Goal: Information Seeking & Learning: Learn about a topic

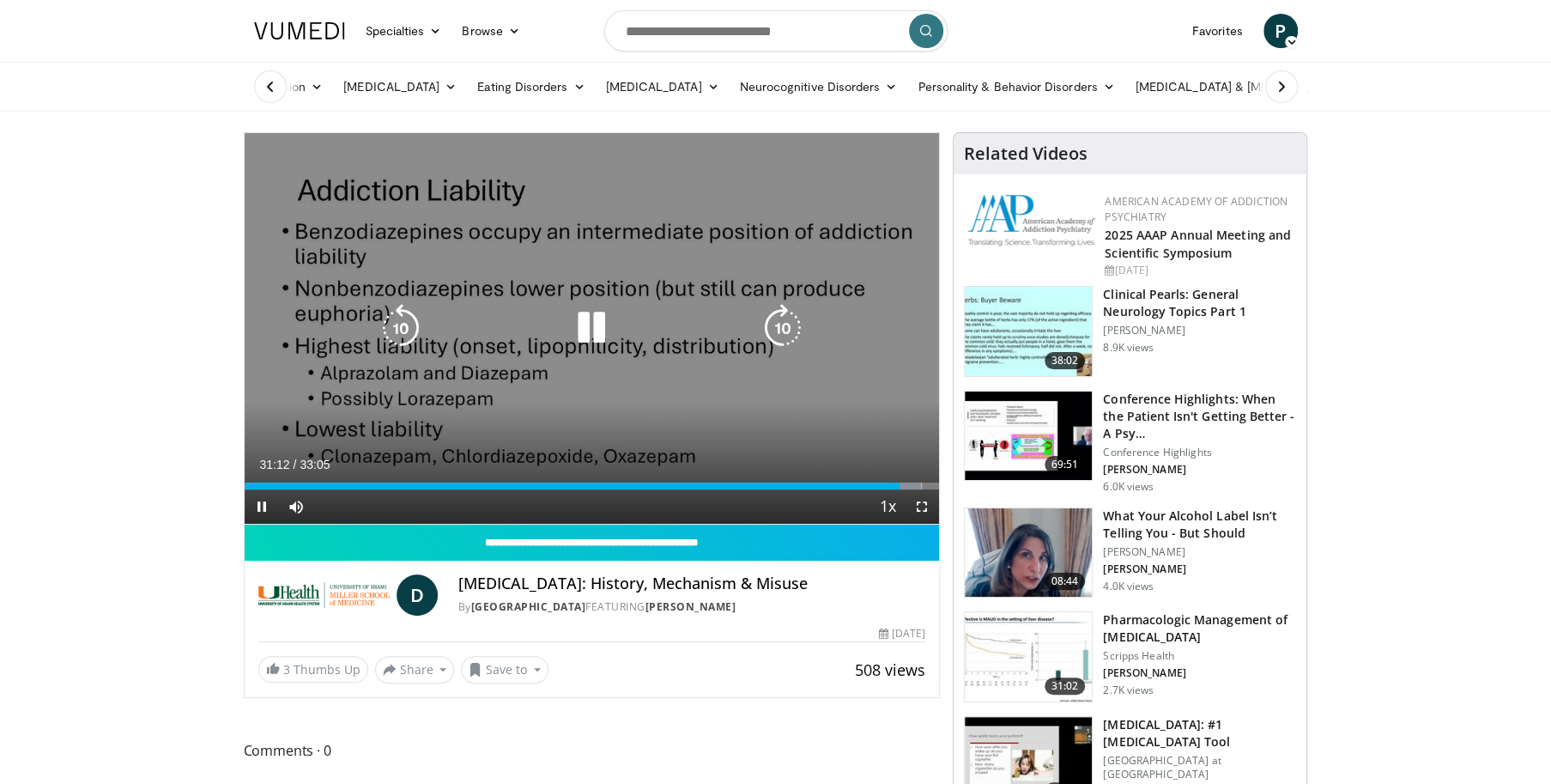
click at [601, 321] on icon "Video Player" at bounding box center [591, 328] width 48 height 48
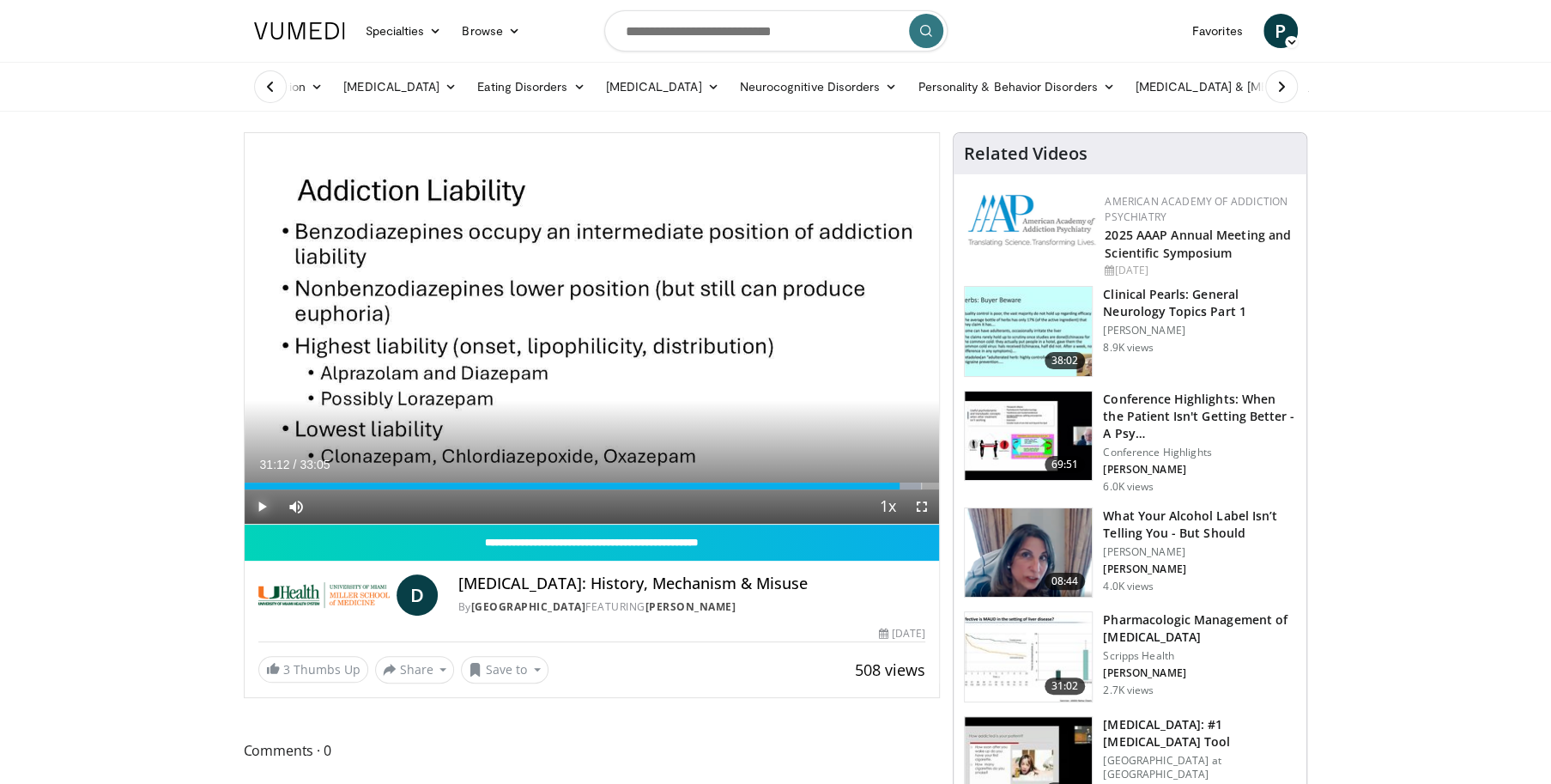
click at [262, 502] on span "Video Player" at bounding box center [262, 506] width 35 height 35
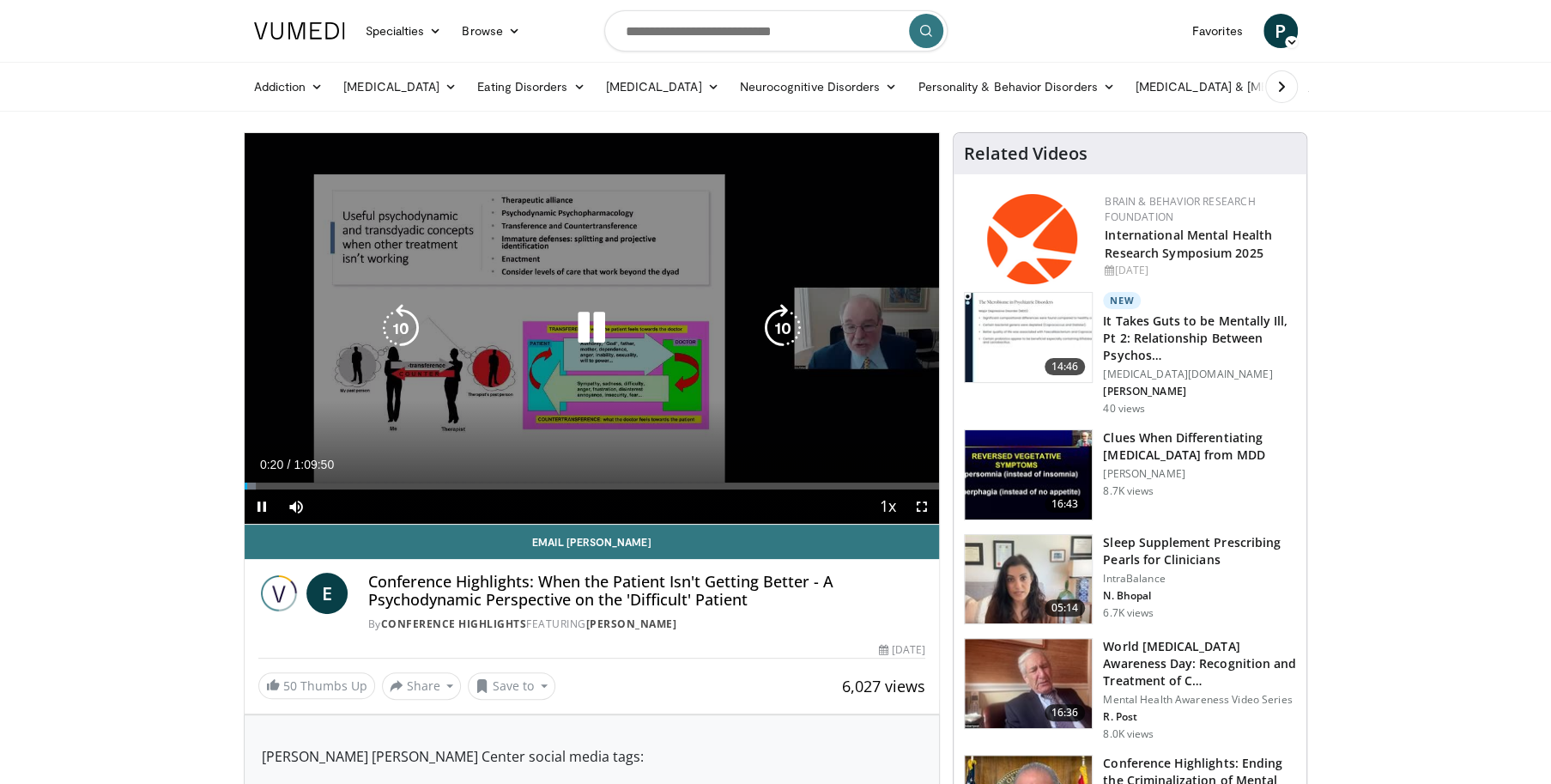
click at [594, 323] on icon "Video Player" at bounding box center [591, 328] width 48 height 48
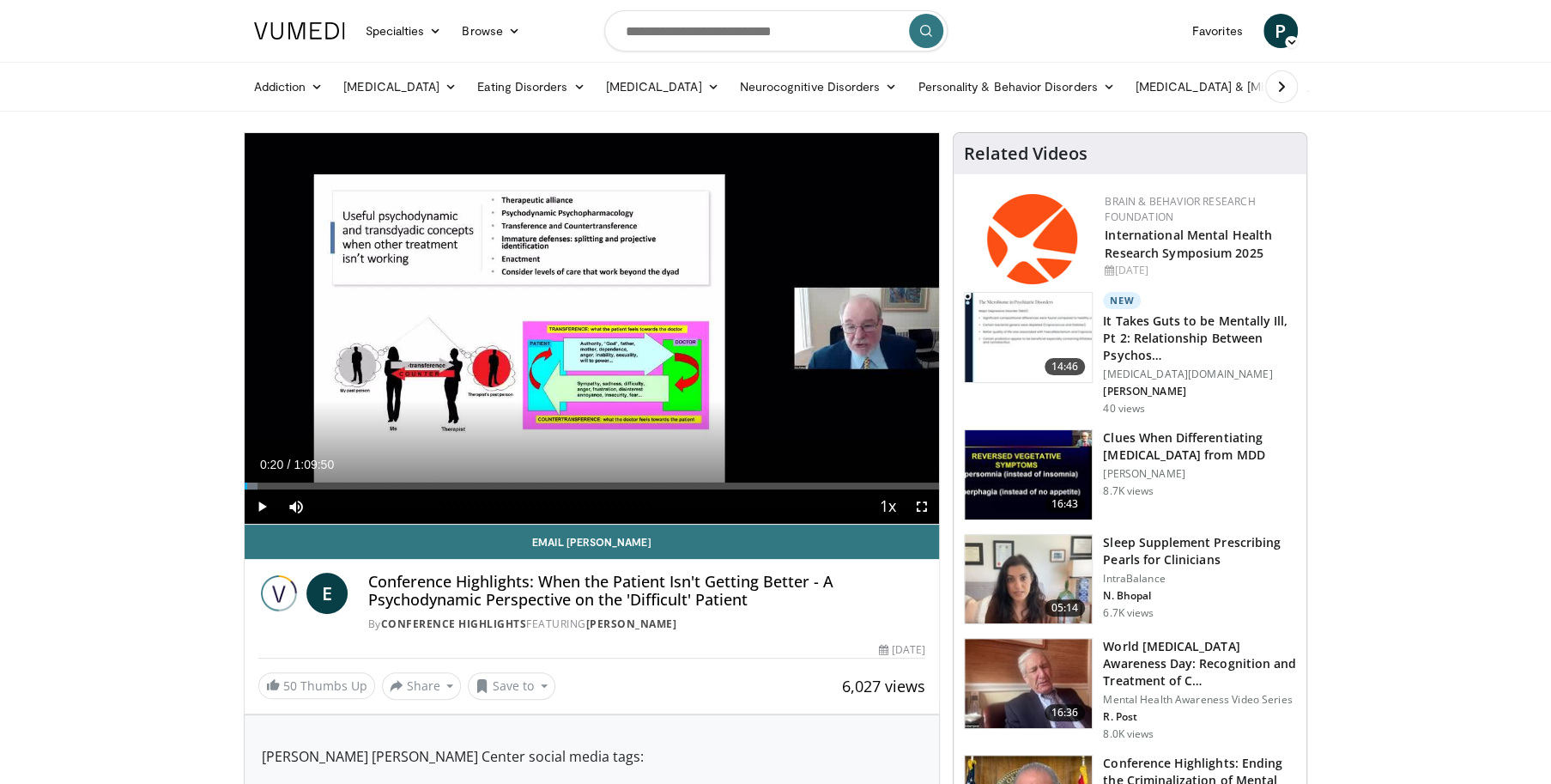
click at [813, 27] on input "Search topics, interventions" at bounding box center [776, 30] width 344 height 41
type input "**********"
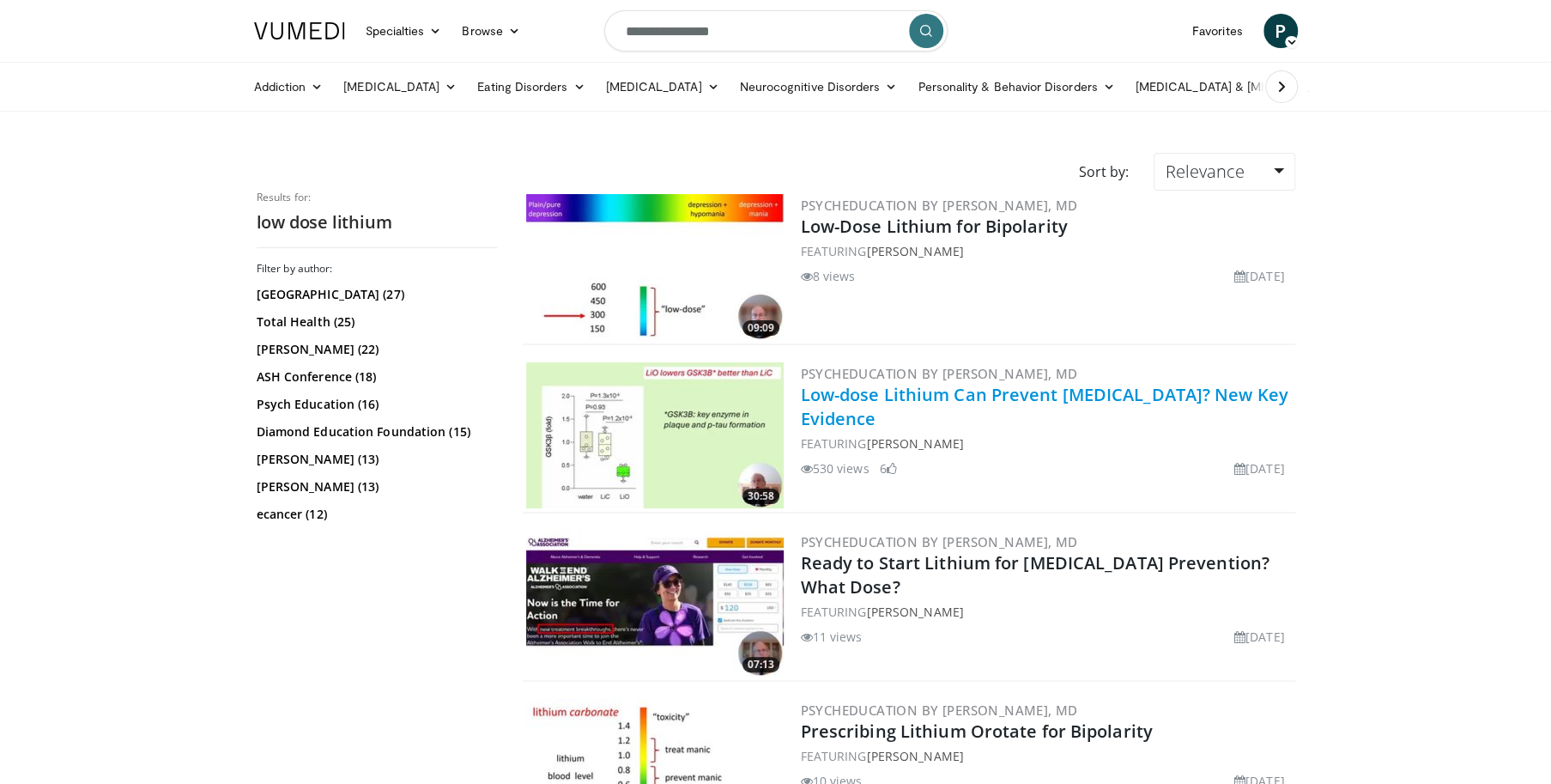
click at [936, 391] on link "Low-dose Lithium Can Prevent Dementia? New Key Evidence" at bounding box center [1045, 407] width 488 height 48
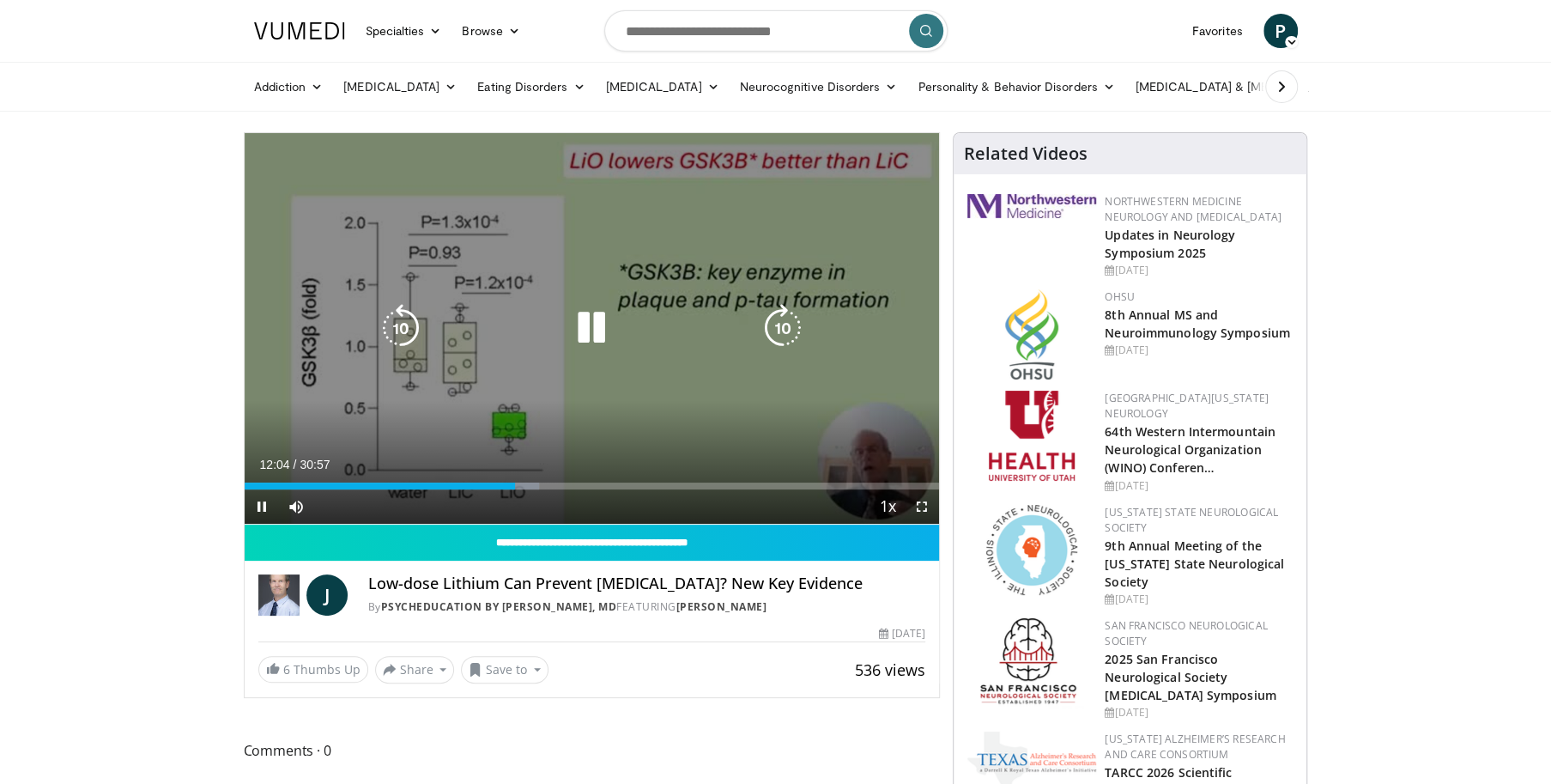
click at [608, 331] on icon "Video Player" at bounding box center [591, 328] width 48 height 48
